Goal: Check status: Check status

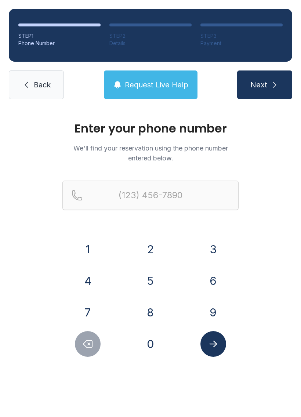
click at [92, 271] on button "4" at bounding box center [88, 281] width 26 height 26
click at [216, 268] on button "6" at bounding box center [213, 281] width 26 height 26
click at [211, 300] on button "9" at bounding box center [213, 312] width 26 height 26
click at [95, 306] on button "7" at bounding box center [88, 312] width 26 height 26
click at [96, 249] on button "1" at bounding box center [88, 249] width 26 height 26
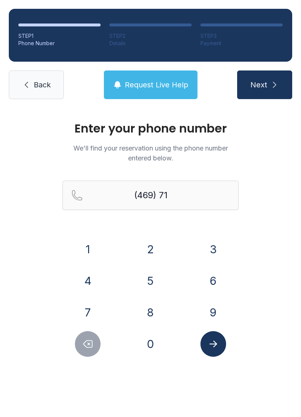
click at [212, 278] on button "6" at bounding box center [213, 281] width 26 height 26
click at [214, 310] on button "9" at bounding box center [213, 312] width 26 height 26
click at [99, 312] on button "7" at bounding box center [88, 312] width 26 height 26
click at [215, 308] on button "9" at bounding box center [213, 312] width 26 height 26
click at [86, 279] on button "4" at bounding box center [88, 281] width 26 height 26
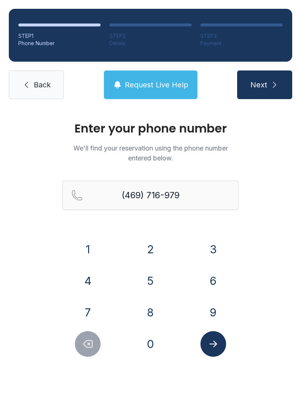
type input "[PHONE_NUMBER]"
click at [214, 341] on icon "Submit lookup form" at bounding box center [213, 343] width 11 height 11
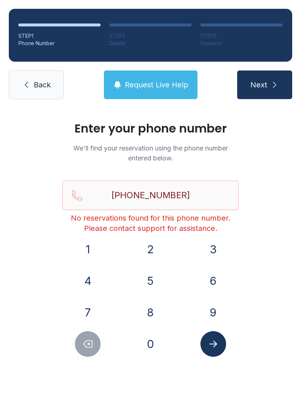
click at [44, 84] on span "Back" at bounding box center [42, 85] width 17 height 10
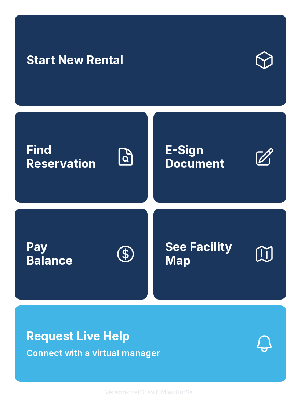
click at [93, 168] on span "Find Reservation" at bounding box center [67, 156] width 83 height 27
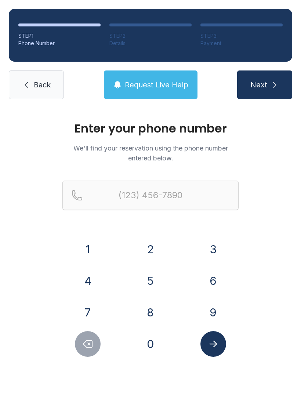
click at [272, 77] on button "Next" at bounding box center [264, 84] width 55 height 29
type input "("
